Goal: Transaction & Acquisition: Download file/media

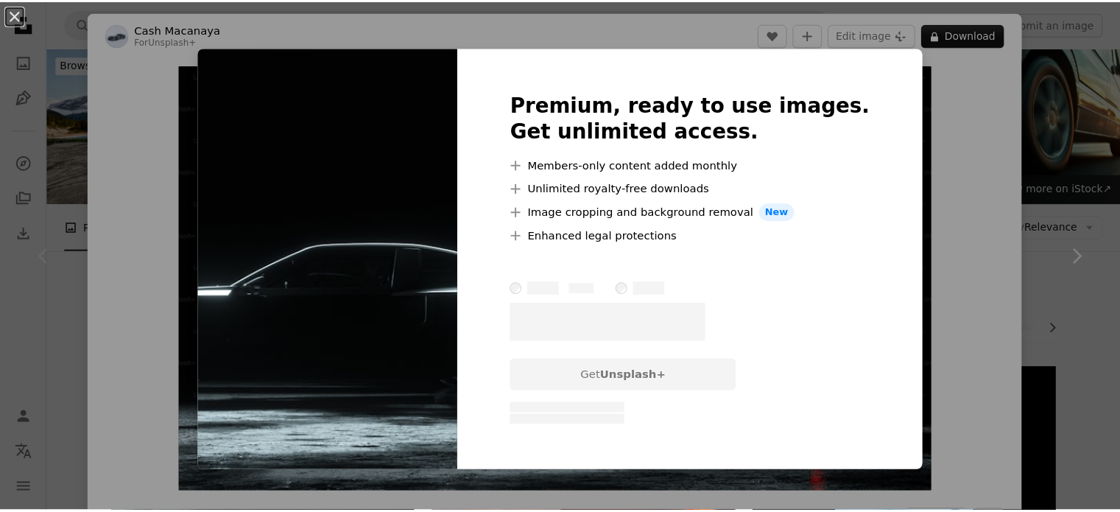
scroll to position [295, 0]
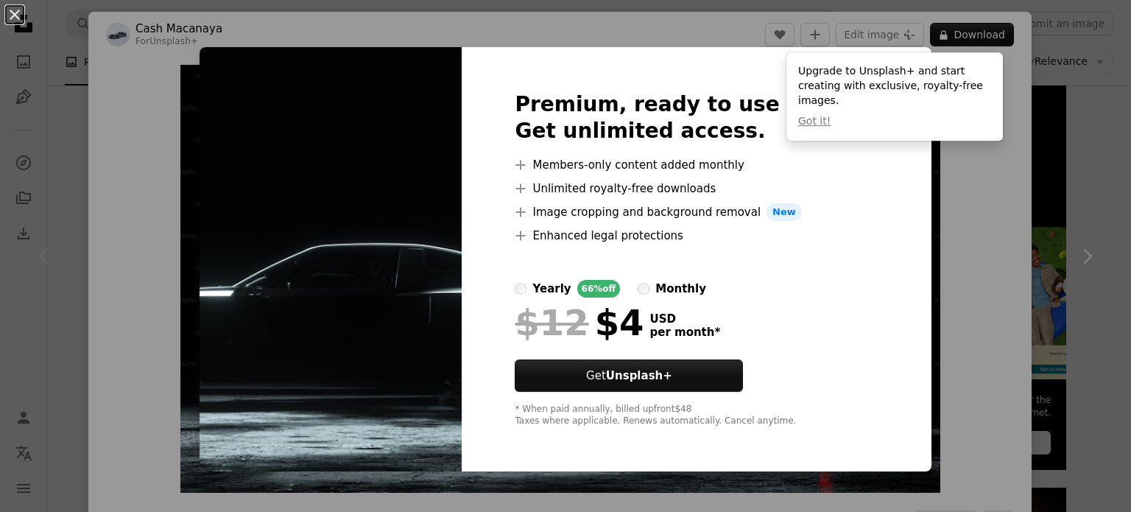
click at [879, 365] on div "Premium, ready to use images. Get unlimited access. A plus sign Members-only co…" at bounding box center [696, 259] width 469 height 424
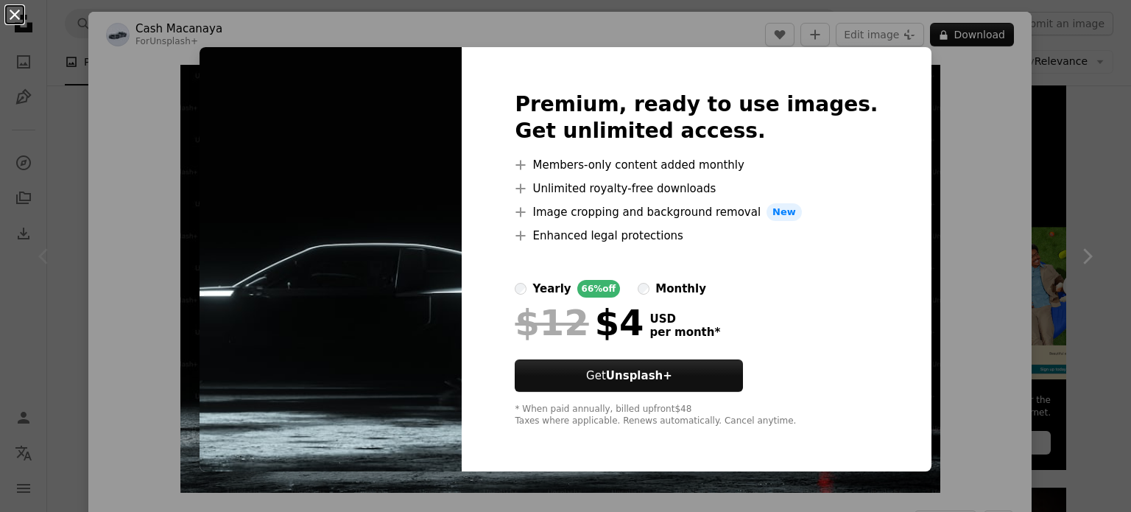
click at [21, 17] on button "An X shape" at bounding box center [15, 15] width 18 height 18
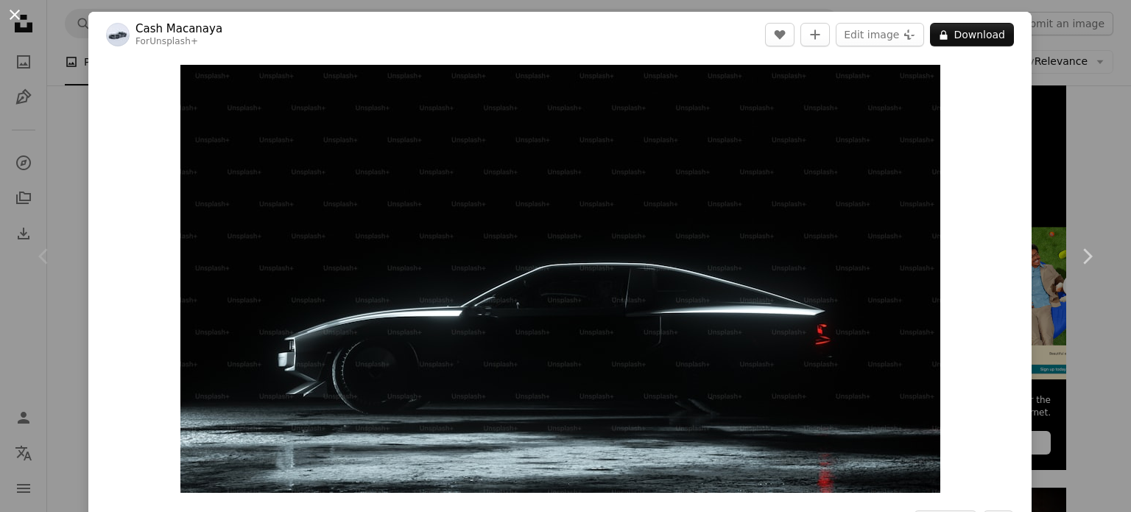
click at [24, 22] on button "An X shape" at bounding box center [15, 15] width 18 height 18
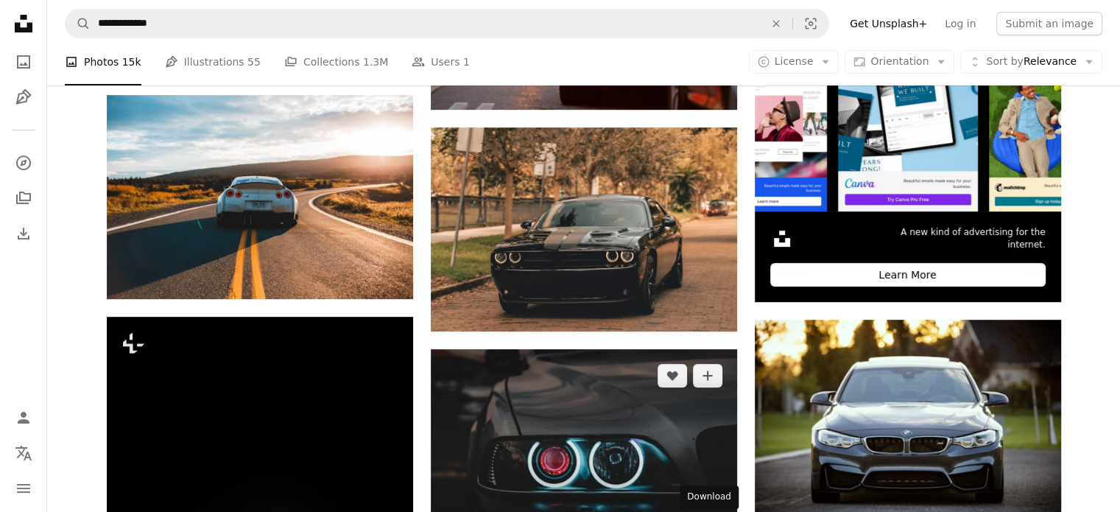
scroll to position [442, 0]
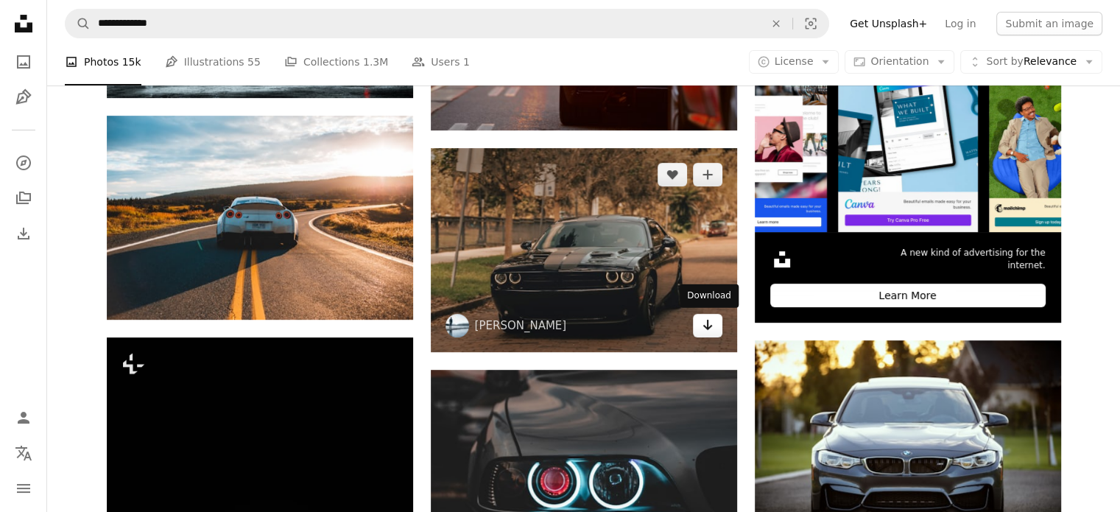
click at [706, 329] on icon "Arrow pointing down" at bounding box center [708, 325] width 12 height 18
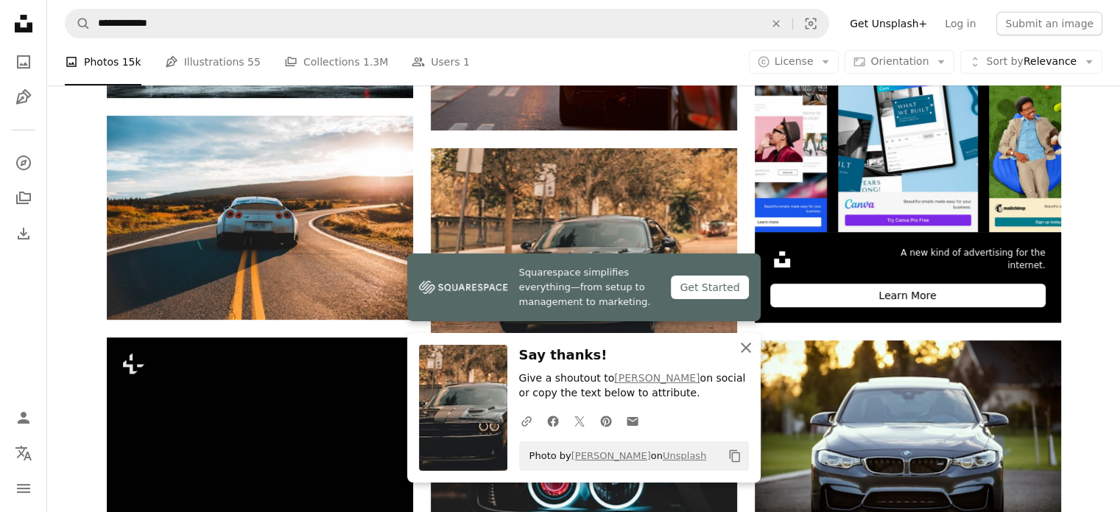
click at [746, 358] on button "An X shape Close" at bounding box center [745, 347] width 29 height 29
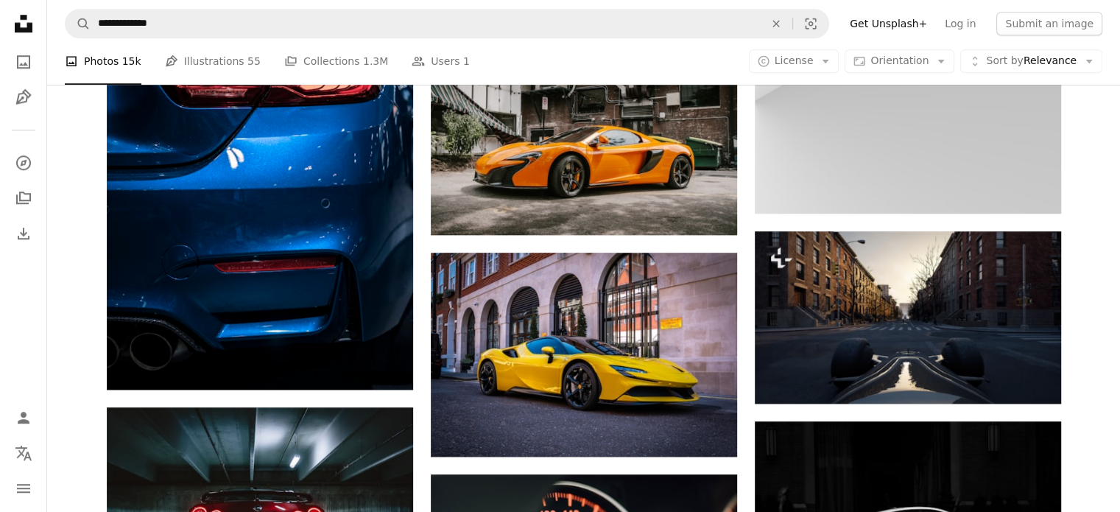
scroll to position [1502, 0]
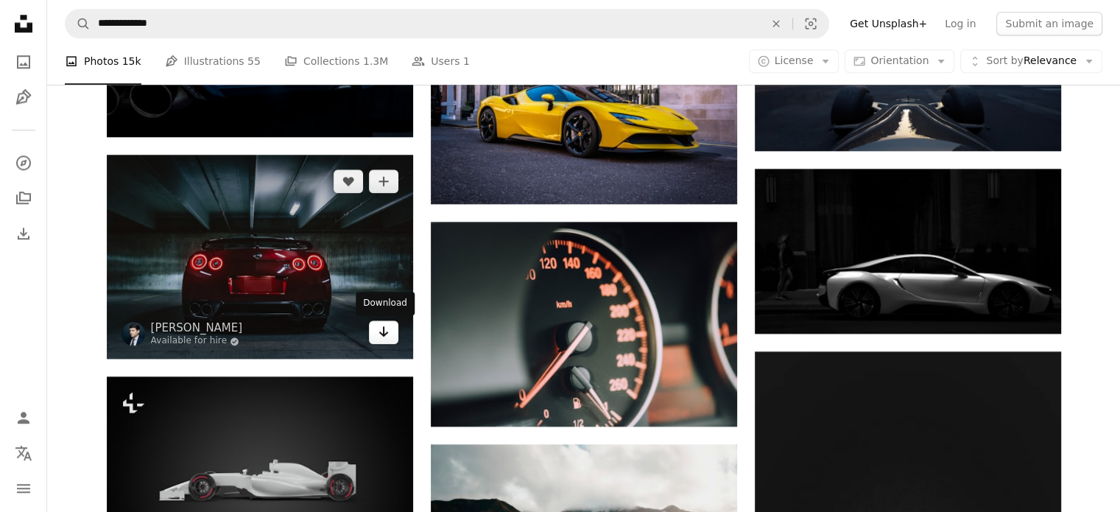
click at [393, 334] on link "Arrow pointing down" at bounding box center [383, 332] width 29 height 24
